Goal: Information Seeking & Learning: Learn about a topic

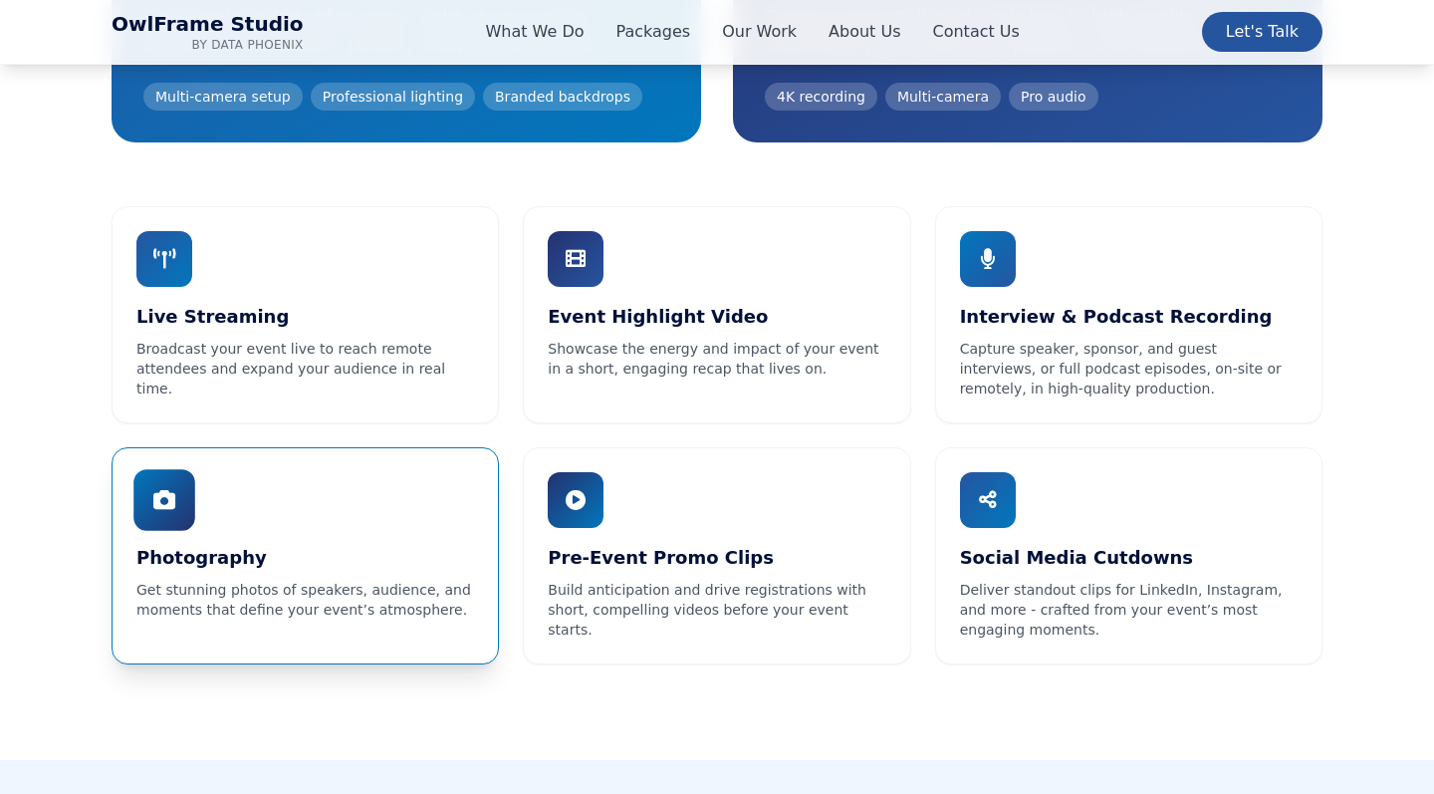
scroll to position [1267, 0]
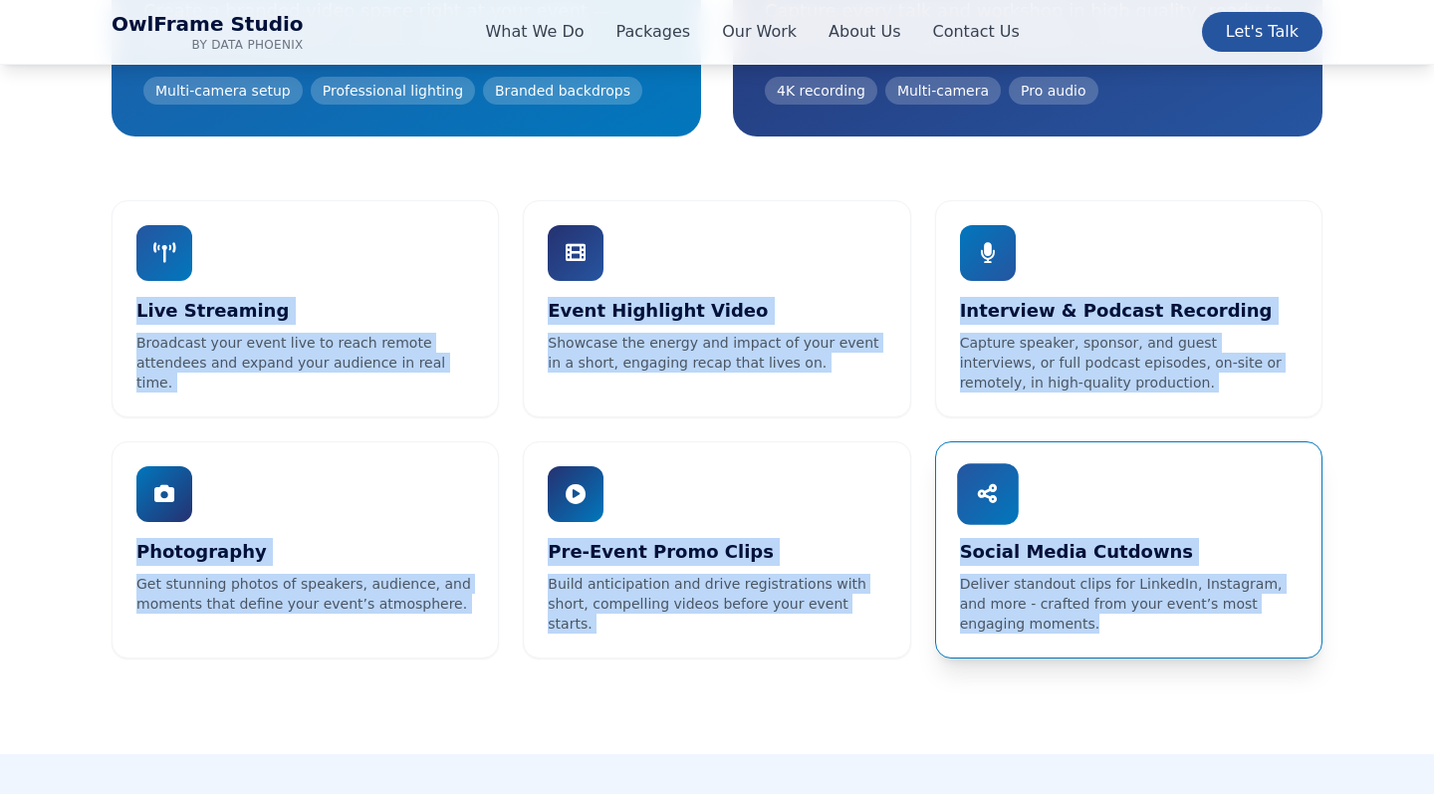
drag, startPoint x: 115, startPoint y: 184, endPoint x: 1166, endPoint y: 637, distance: 1145.2
click at [1166, 637] on div "What We Do From shooting and live streaming to post-production magic, we've got…" at bounding box center [717, 141] width 1275 height 1036
copy div "Live Streaming Broadcast your event live to reach remote attendees and expand y…"
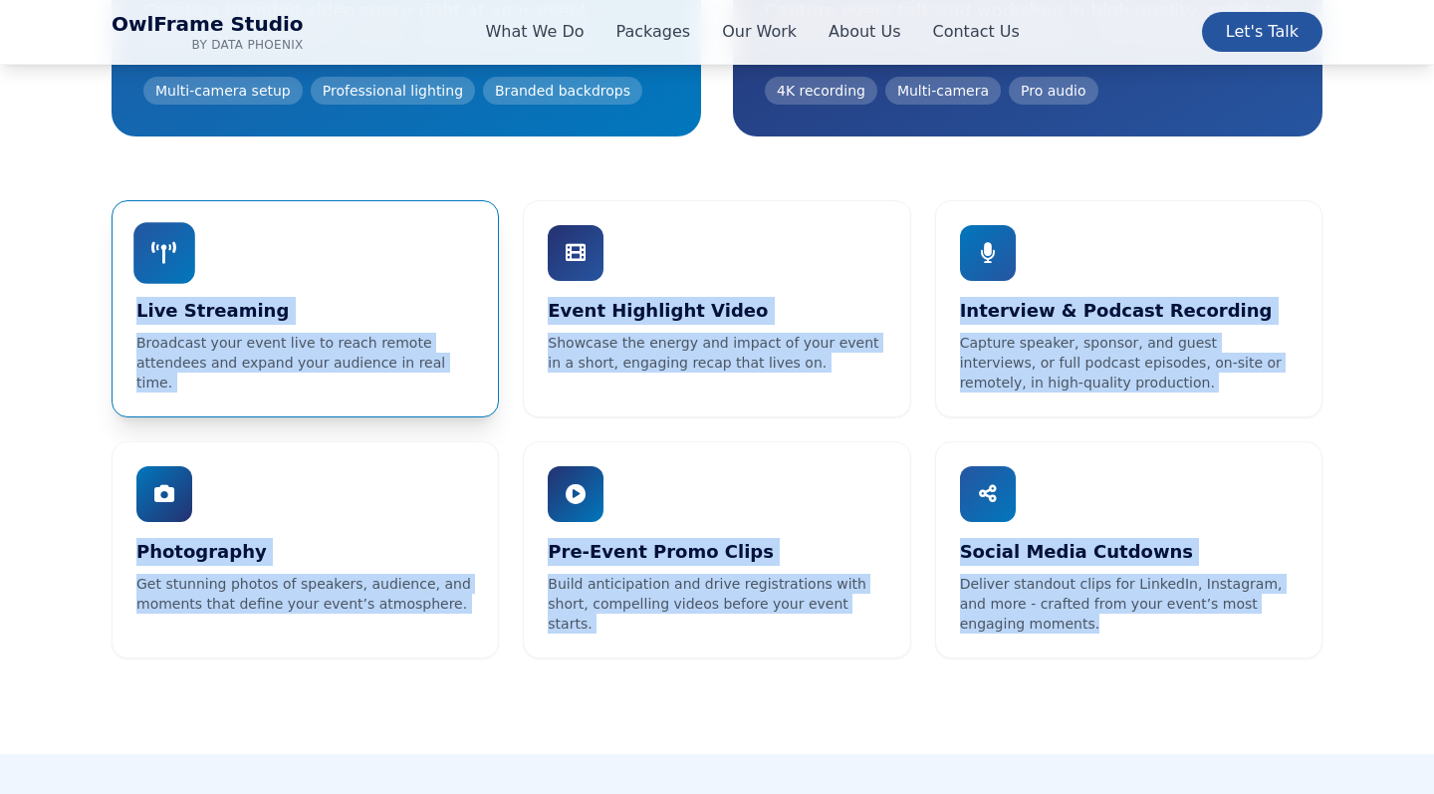
click at [378, 345] on p "Broadcast your event live to reach remote attendees and expand your audience in…" at bounding box center [305, 363] width 338 height 60
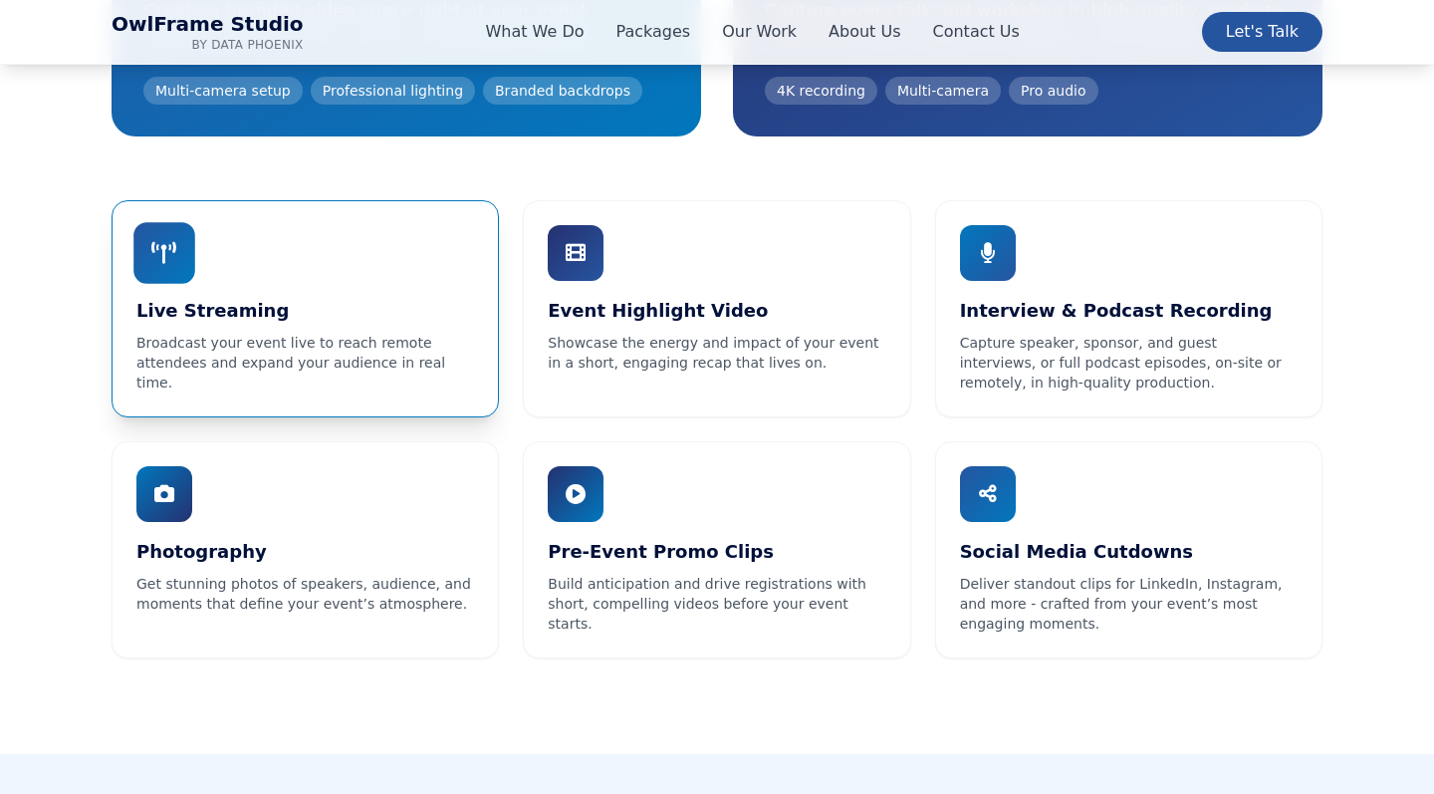
click at [333, 267] on div "Live Streaming Broadcast your event live to reach remote attendees and expand y…" at bounding box center [305, 308] width 387 height 217
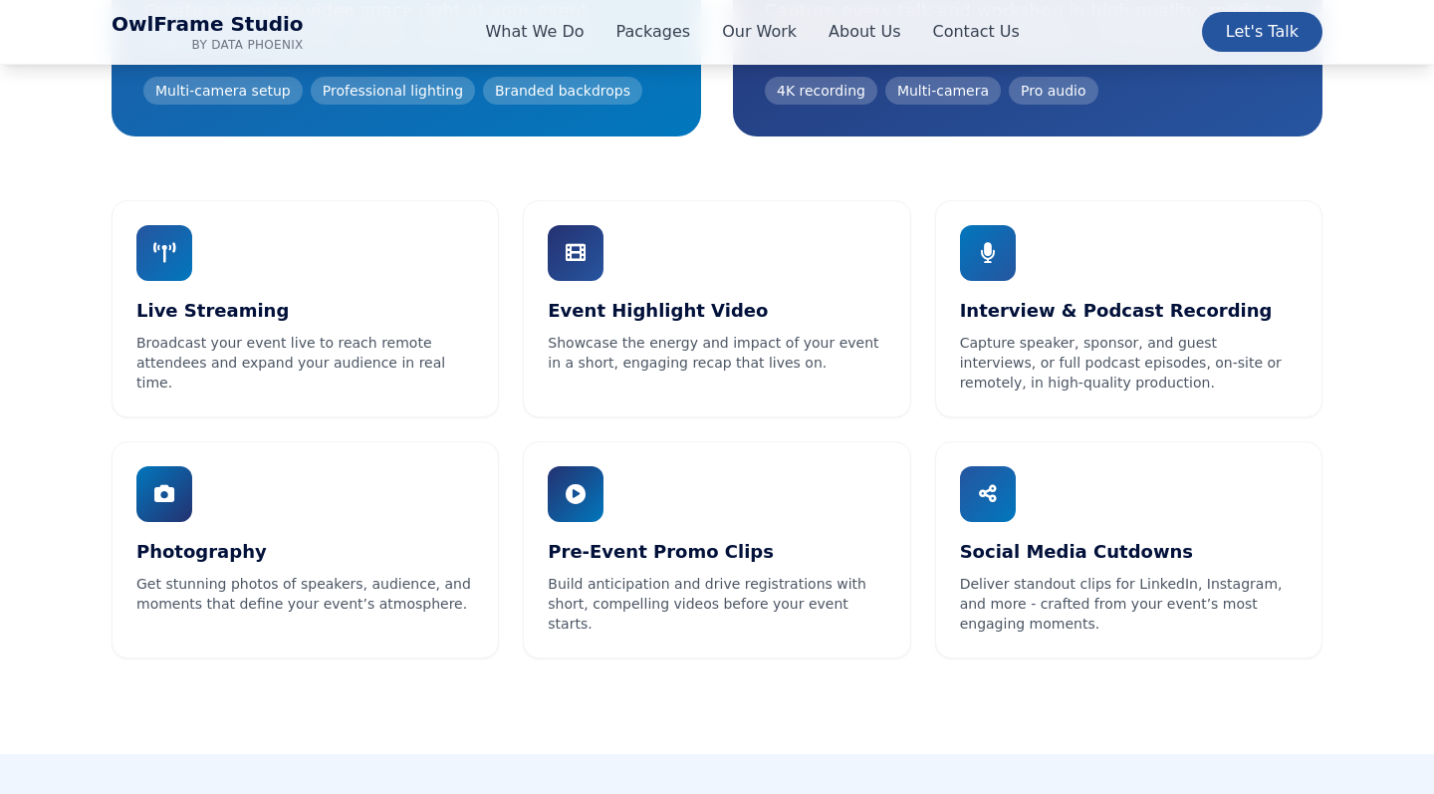
click at [65, 203] on section "What We Do From shooting and live streaming to post-production magic, we've got…" at bounding box center [717, 140] width 1434 height 1227
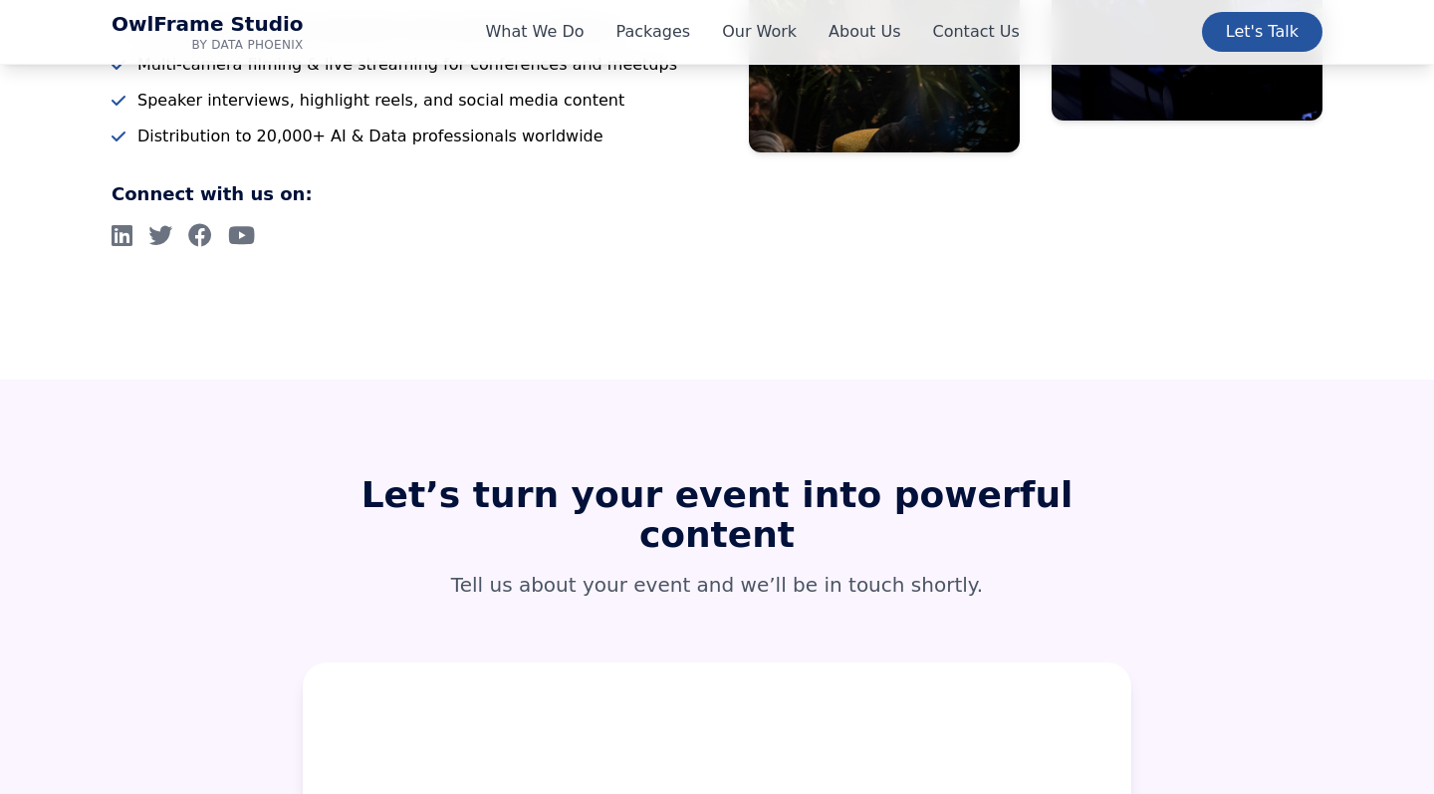
scroll to position [8139, 0]
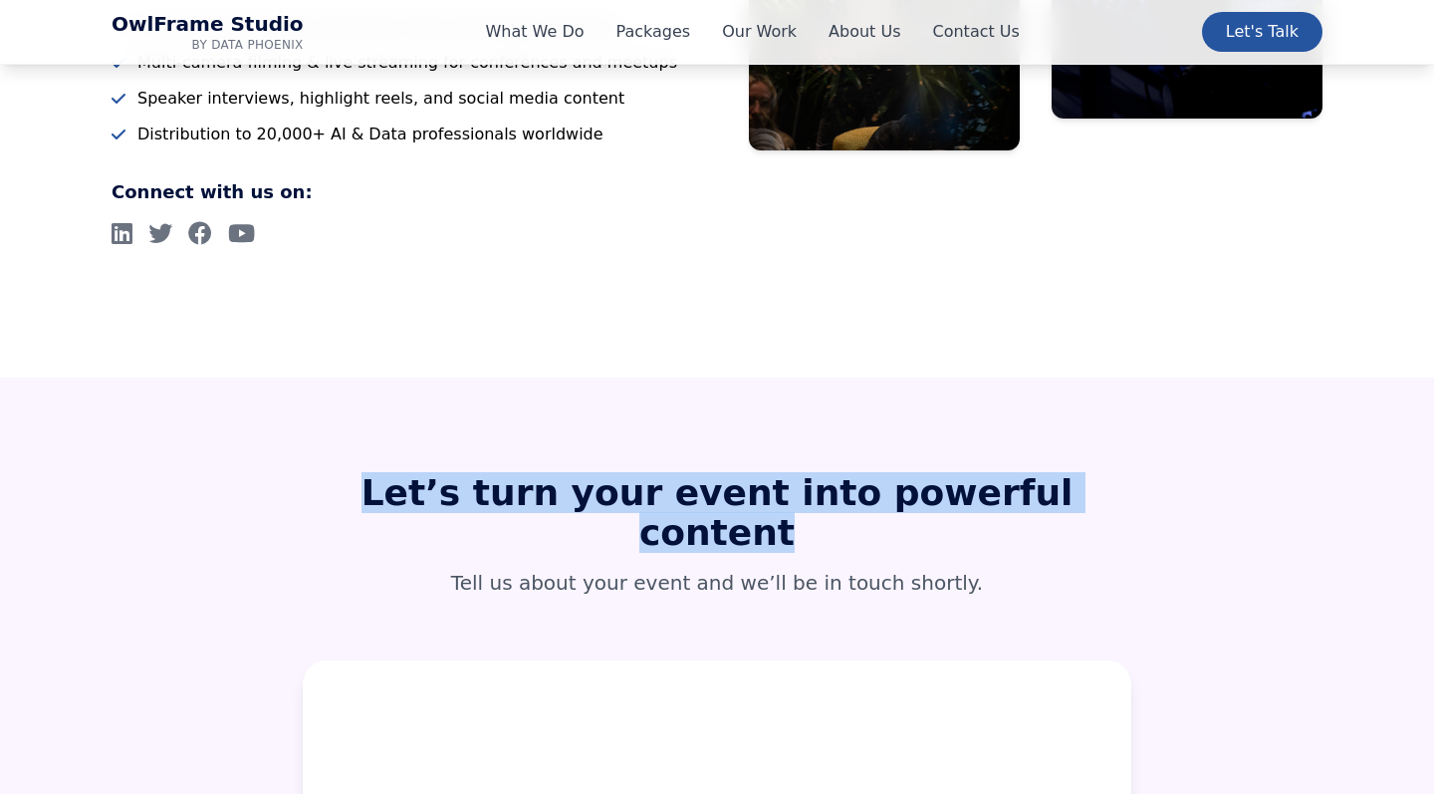
drag, startPoint x: 372, startPoint y: 264, endPoint x: 1155, endPoint y: 267, distance: 782.8
copy h2 "Let’s turn your event into powerful content"
